Goal: Task Accomplishment & Management: Use online tool/utility

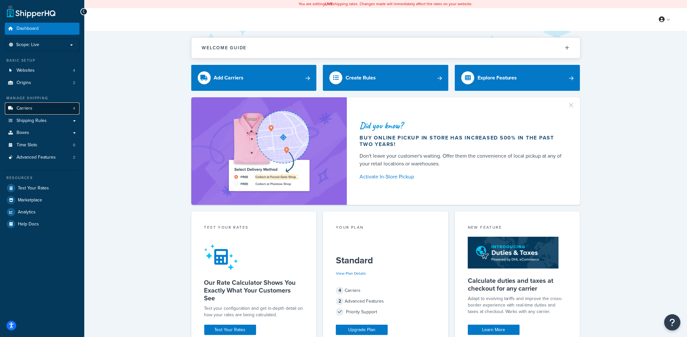
click at [20, 106] on span "Carriers" at bounding box center [25, 109] width 16 height 6
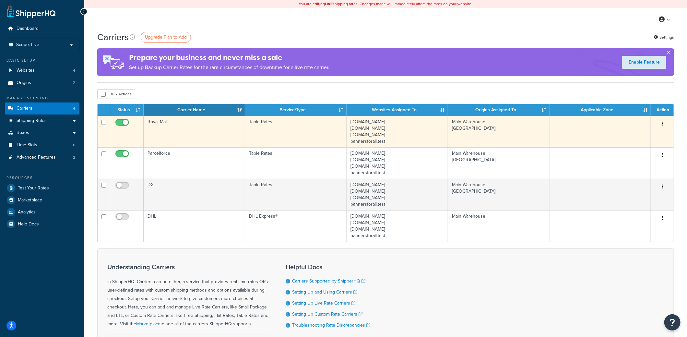
click at [270, 125] on td "Table Rates" at bounding box center [295, 131] width 101 height 31
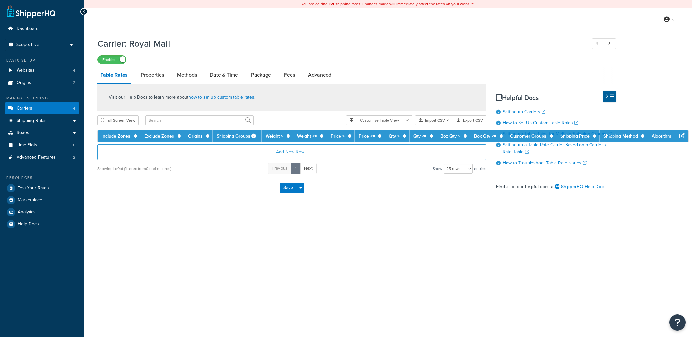
select select "25"
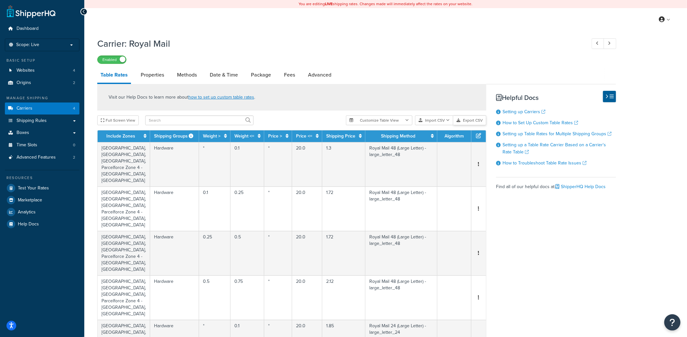
click at [468, 120] on button "Export CSV" at bounding box center [469, 120] width 33 height 10
click at [29, 120] on span "Shipping Rules" at bounding box center [32, 121] width 30 height 6
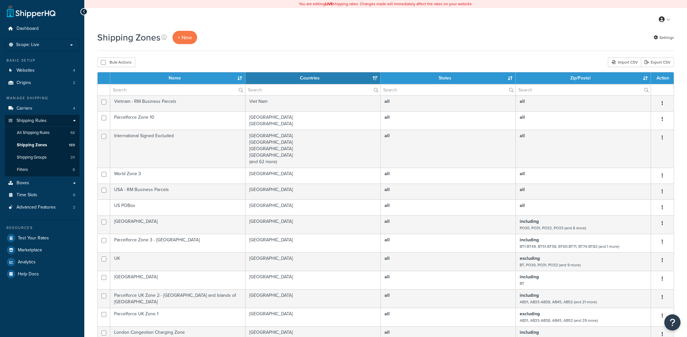
select select "15"
click at [148, 91] on input "text" at bounding box center [177, 89] width 135 height 11
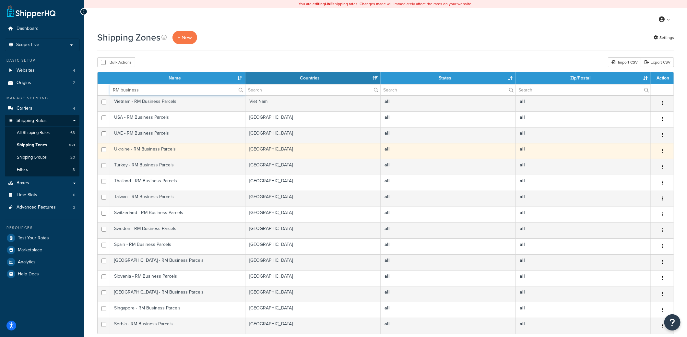
type input "RM business"
click at [134, 147] on td "Ukraine - RM Business Parcels" at bounding box center [177, 151] width 135 height 16
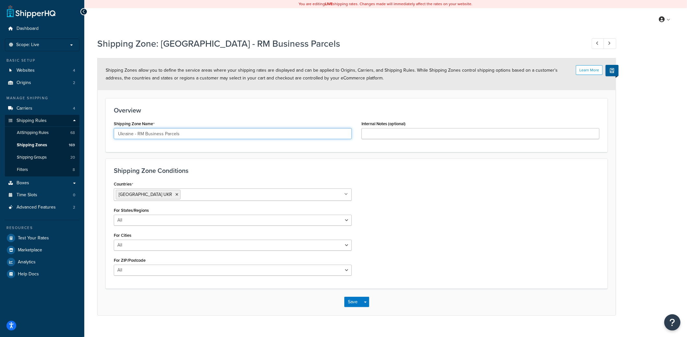
drag, startPoint x: 185, startPoint y: 132, endPoint x: 104, endPoint y: 133, distance: 81.0
click at [104, 133] on form "Learn More Shipping Zones allow you to define the service areas where your ship…" at bounding box center [357, 186] width 518 height 257
click at [199, 136] on input "Ukraine - RM Business Parcels" at bounding box center [233, 133] width 238 height 11
click at [166, 130] on input "Ukraine - RM Business Parcels" at bounding box center [233, 133] width 238 height 11
drag, startPoint x: 194, startPoint y: 133, endPoint x: 103, endPoint y: 135, distance: 91.4
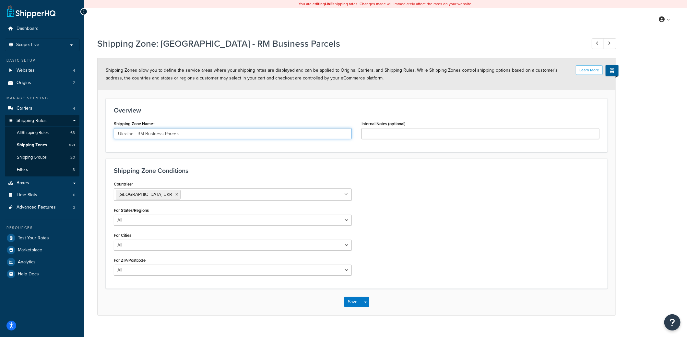
click at [103, 135] on form "Learn More Shipping Zones allow you to define the service areas where your ship…" at bounding box center [357, 186] width 518 height 257
click at [34, 108] on link "Carriers 4" at bounding box center [42, 108] width 75 height 12
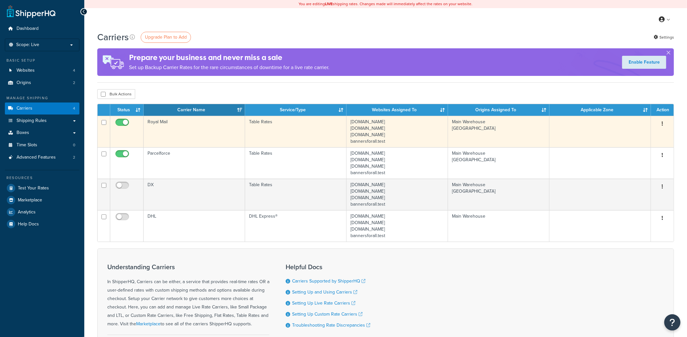
click at [194, 130] on td "Royal Mail" at bounding box center [194, 131] width 101 height 31
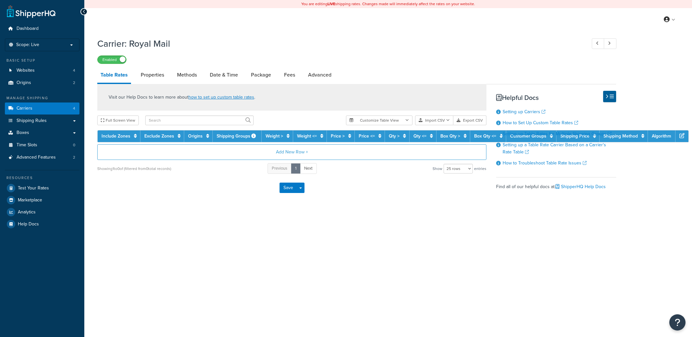
select select "25"
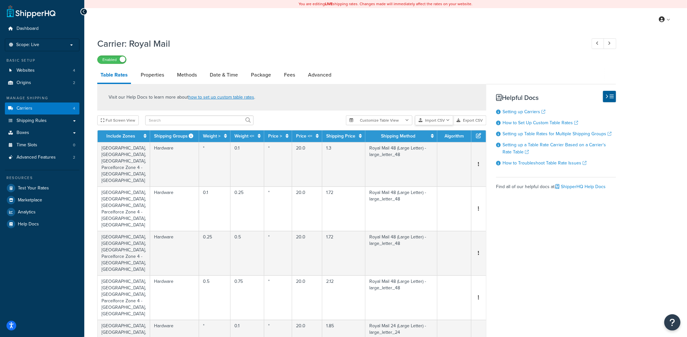
click at [432, 119] on button "Import CSV" at bounding box center [434, 120] width 38 height 10
click at [433, 125] on div "Customize Table View Show all columns Show selected columns Import CSV Import a…" at bounding box center [416, 120] width 140 height 10
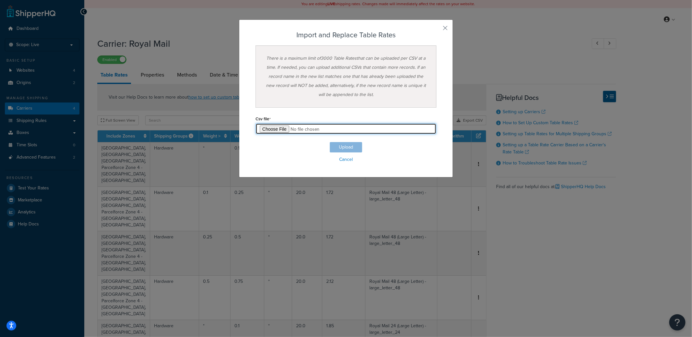
click at [268, 129] on input "file" at bounding box center [345, 128] width 181 height 11
type input "C:\fakepath\Table Rate Export-2025-09-19 1019.csv"
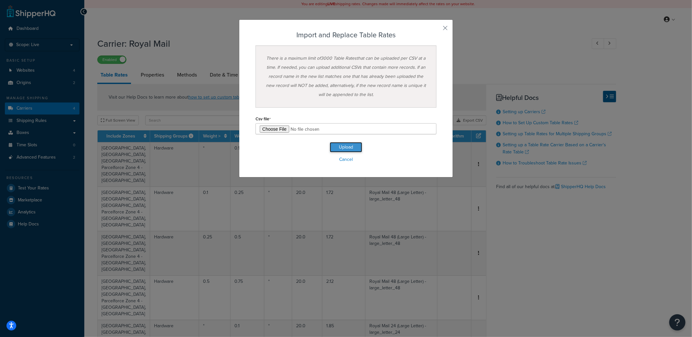
click at [336, 146] on button "Upload" at bounding box center [346, 147] width 32 height 10
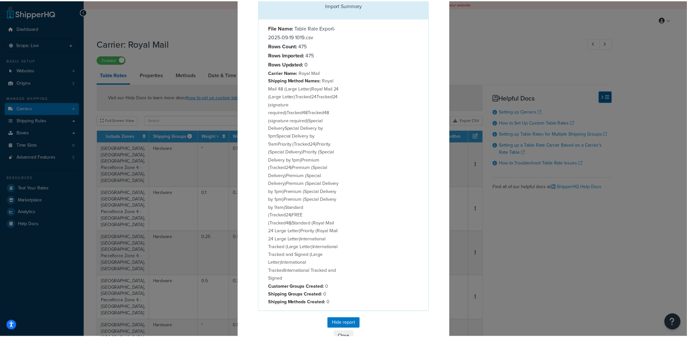
scroll to position [86, 0]
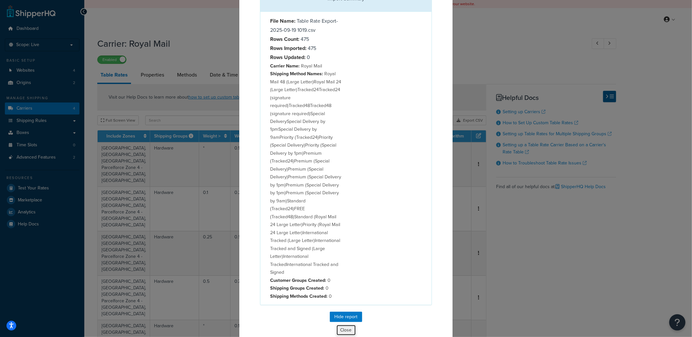
drag, startPoint x: 343, startPoint y: 318, endPoint x: 347, endPoint y: 267, distance: 51.4
click at [343, 324] on button "Close" at bounding box center [346, 329] width 20 height 11
